Goal: Check status: Check status

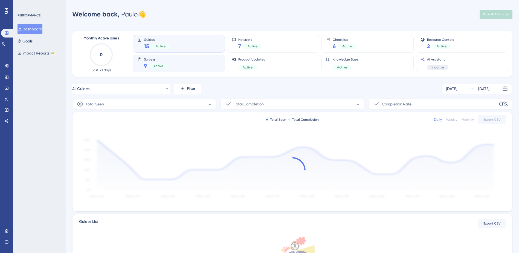
drag, startPoint x: 0, startPoint y: 0, endPoint x: 173, endPoint y: 62, distance: 183.9
click at [173, 62] on div "Surveys 9 Active" at bounding box center [178, 63] width 83 height 13
click at [9, 90] on link at bounding box center [6, 88] width 4 height 9
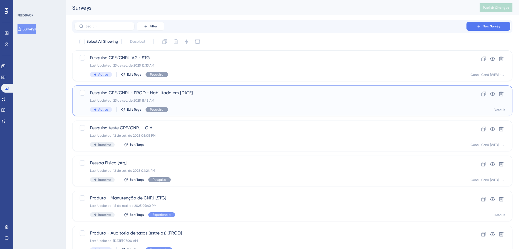
click at [188, 97] on div "Pesquisa CPF/CNPJ - PROD - Habilitado em 23/09/25 Last Updated: 23 de set. de 2…" at bounding box center [270, 101] width 361 height 22
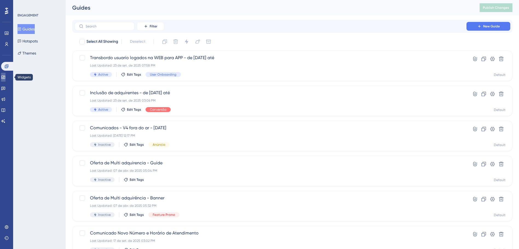
click at [5, 77] on link at bounding box center [3, 77] width 4 height 9
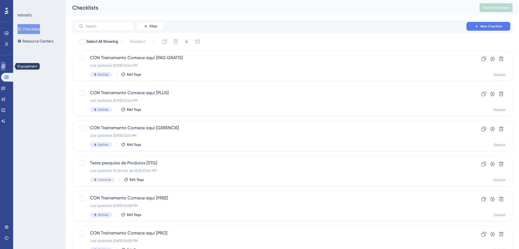
click at [5, 67] on icon at bounding box center [3, 66] width 4 height 4
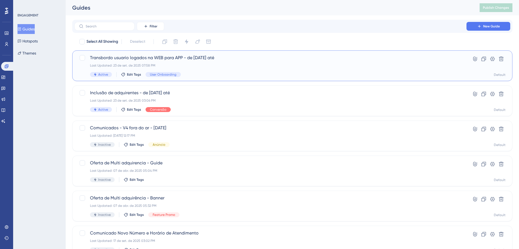
click at [212, 65] on div "Last Updated: 23 de set. de 2025 07:58 PM" at bounding box center [270, 65] width 361 height 4
